Goal: Information Seeking & Learning: Learn about a topic

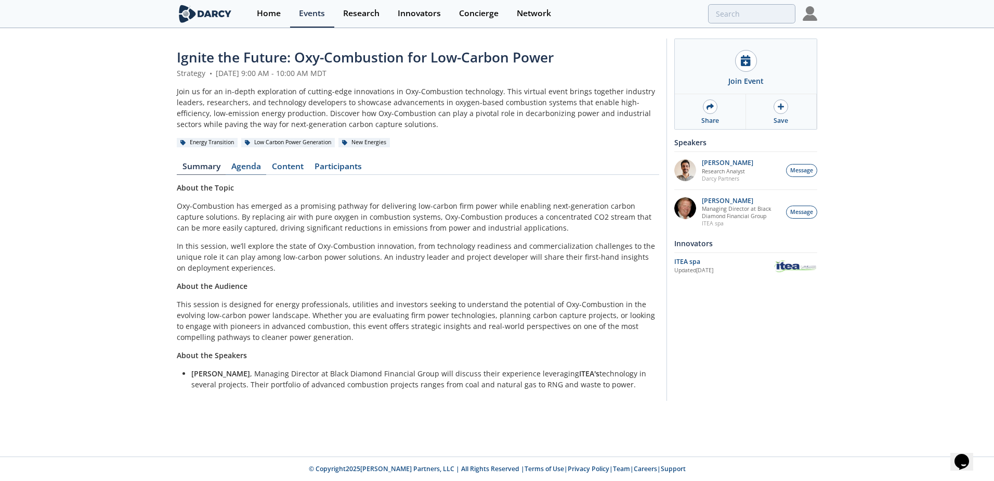
click at [245, 166] on link "Agenda" at bounding box center [246, 168] width 41 height 12
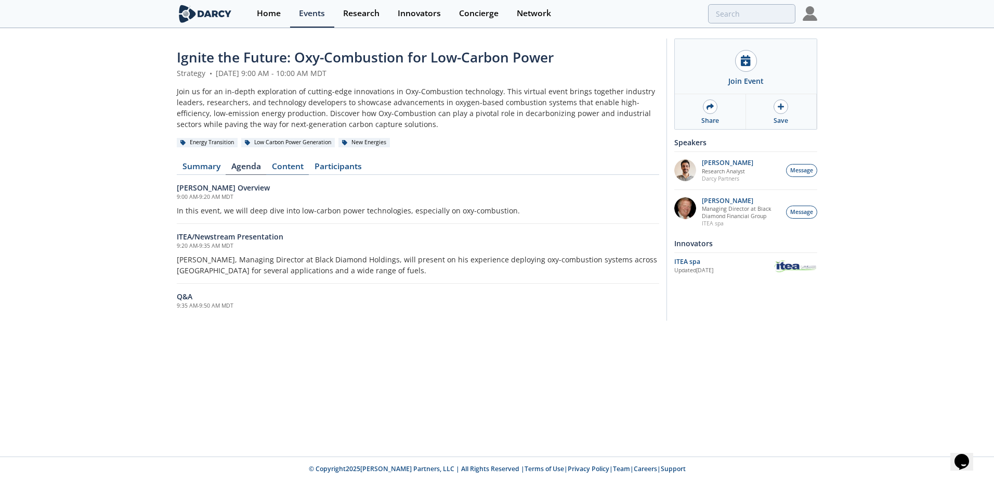
click at [287, 165] on link "Content" at bounding box center [287, 168] width 43 height 12
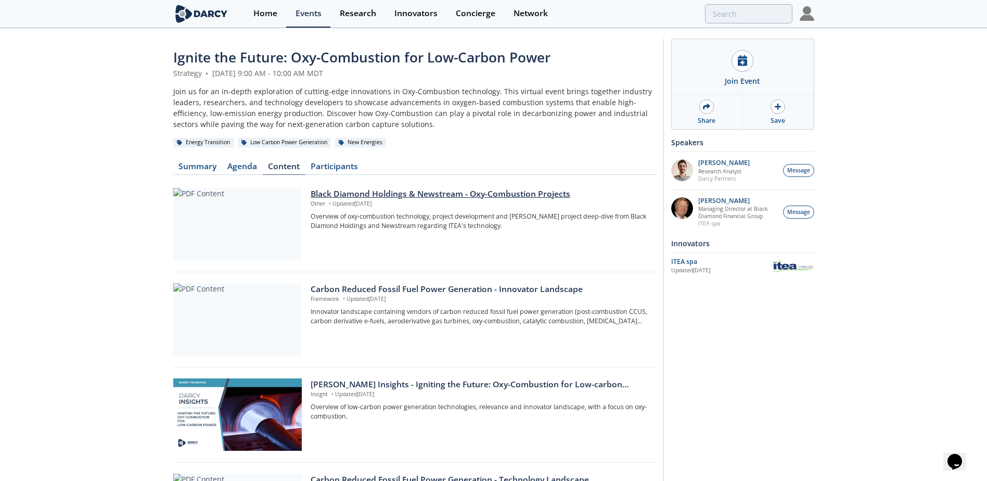
click at [410, 191] on div "Black Diamond Holdings & Newstream - Oxy-Combustion Projects" at bounding box center [479, 194] width 338 height 12
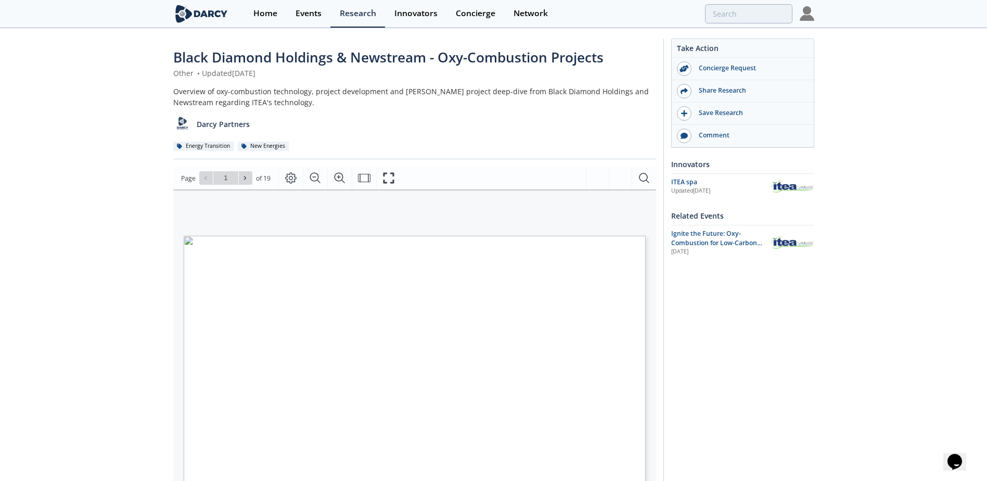
click at [751, 399] on div "Take Action Concierge Request Share Research Save Research Comment Innovators I…" at bounding box center [738, 397] width 151 height 719
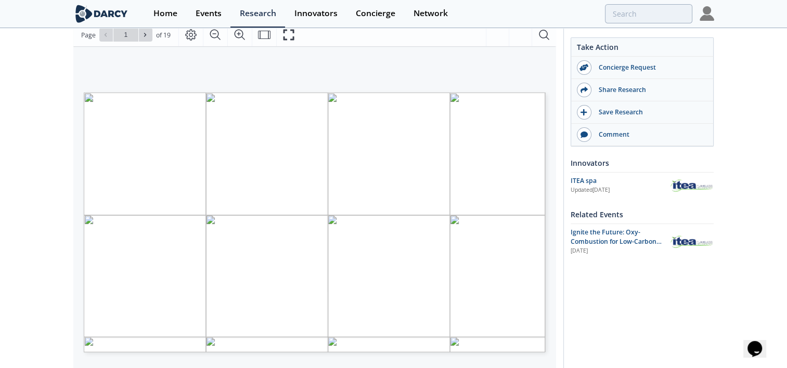
scroll to position [123, 0]
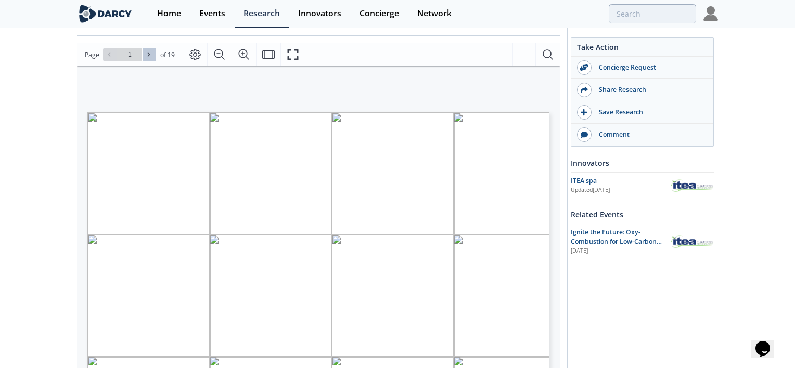
click at [150, 54] on icon at bounding box center [149, 54] width 6 height 6
type input "2"
click at [150, 54] on icon at bounding box center [149, 54] width 6 height 6
type input "3"
click at [150, 54] on icon at bounding box center [149, 54] width 6 height 6
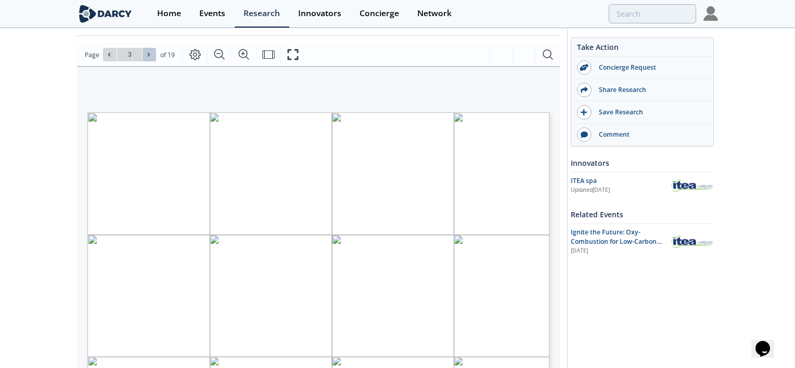
type input "4"
click at [150, 54] on icon at bounding box center [149, 54] width 6 height 6
type input "5"
click at [150, 54] on icon at bounding box center [149, 54] width 6 height 6
type input "6"
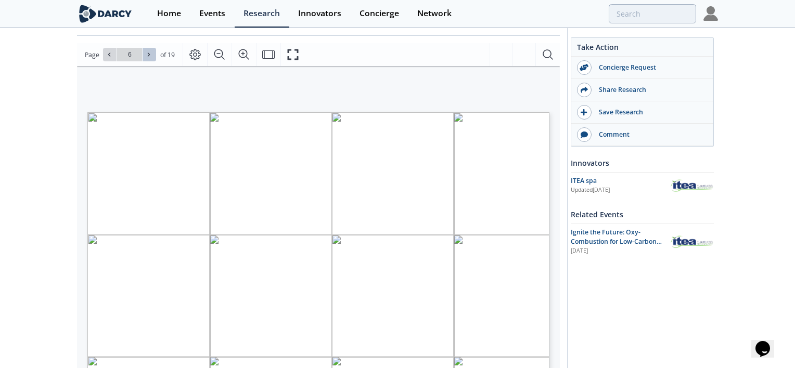
click at [150, 54] on icon at bounding box center [149, 54] width 6 height 6
type input "7"
click at [150, 54] on icon at bounding box center [149, 54] width 6 height 6
type input "8"
click at [150, 54] on icon at bounding box center [149, 54] width 6 height 6
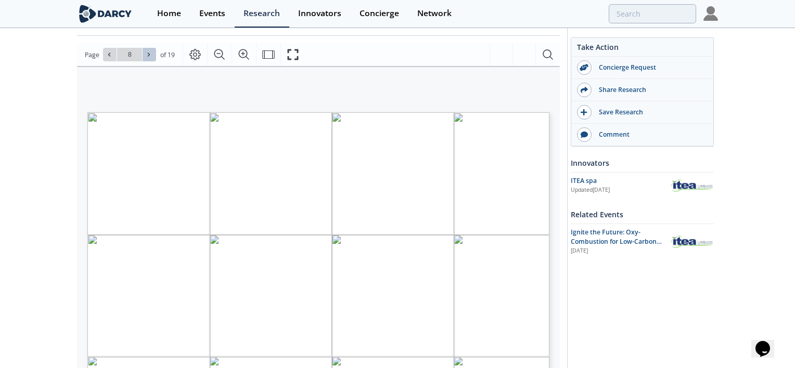
type input "9"
click at [150, 54] on icon at bounding box center [149, 54] width 6 height 6
type input "10"
click at [150, 54] on icon at bounding box center [149, 54] width 6 height 6
type input "11"
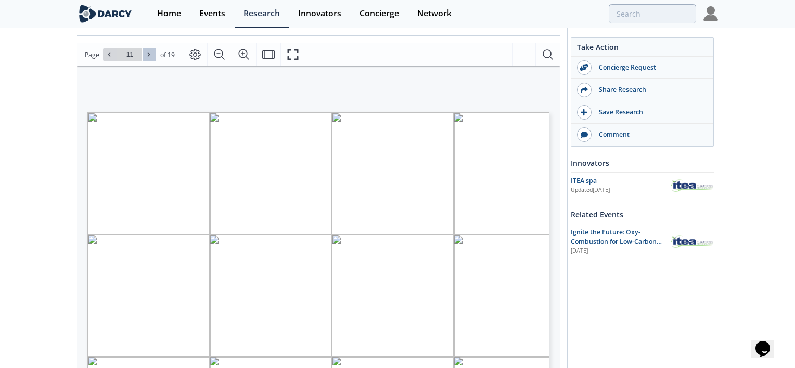
click at [150, 54] on icon at bounding box center [149, 54] width 6 height 6
type input "12"
click at [147, 56] on icon at bounding box center [149, 54] width 6 height 6
type input "13"
click at [147, 56] on icon at bounding box center [149, 54] width 6 height 6
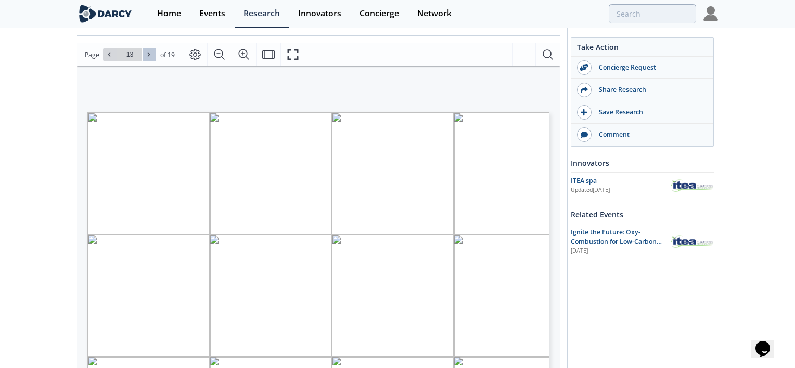
type input "14"
click at [148, 56] on icon at bounding box center [149, 54] width 6 height 6
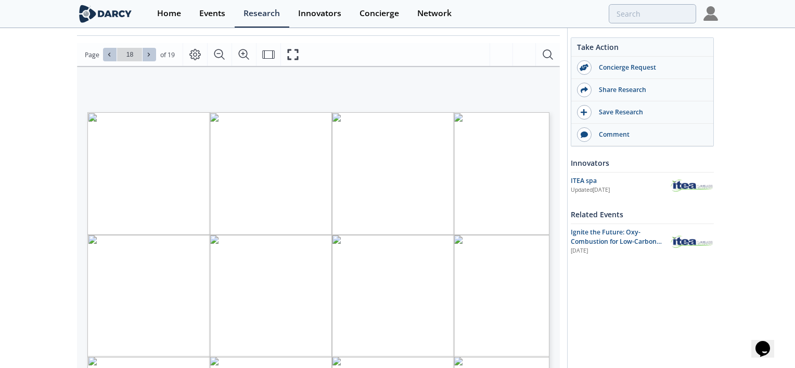
click at [108, 55] on icon at bounding box center [109, 54] width 6 height 6
type input "14"
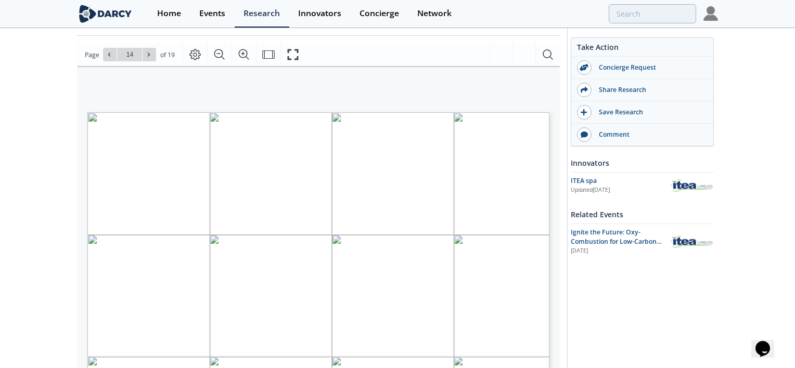
drag, startPoint x: 343, startPoint y: 138, endPoint x: 167, endPoint y: 154, distance: 176.5
click at [167, 112] on p "Advancing Novel Solid Fuel Combustion: Flameless Pressurized Oxy - combustion" at bounding box center [300, 112] width 427 height 0
